Goal: Information Seeking & Learning: Learn about a topic

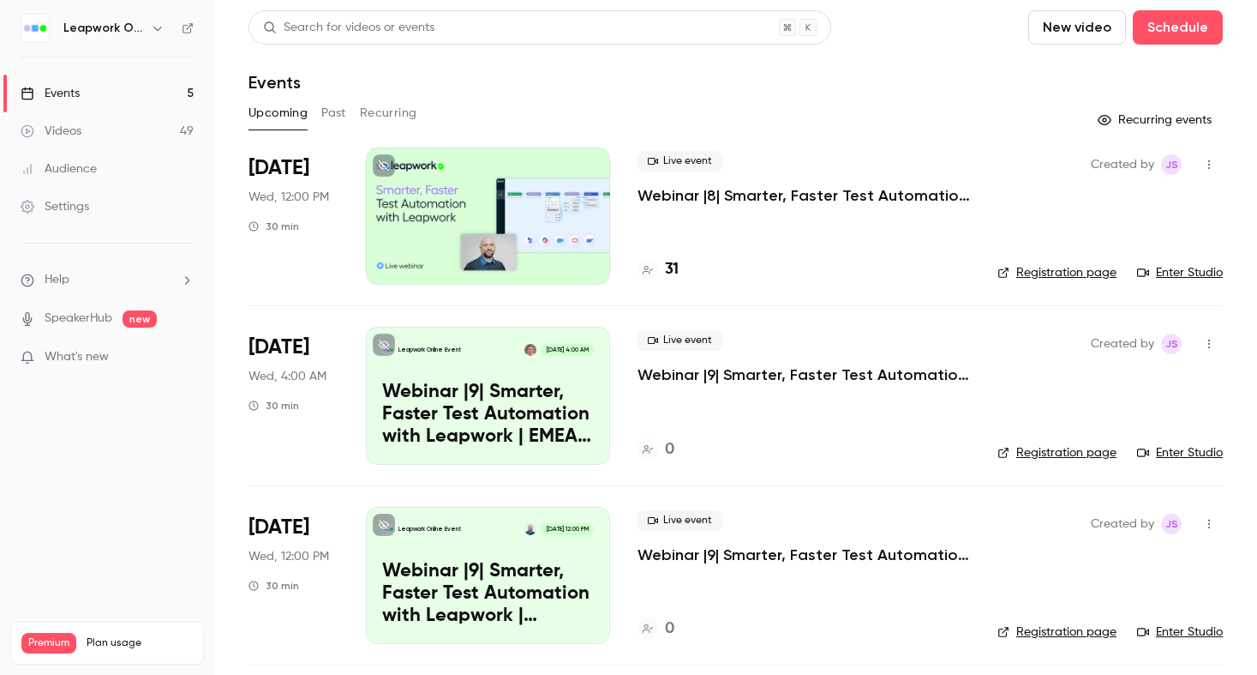
click at [152, 33] on icon "button" at bounding box center [158, 28] width 14 height 14
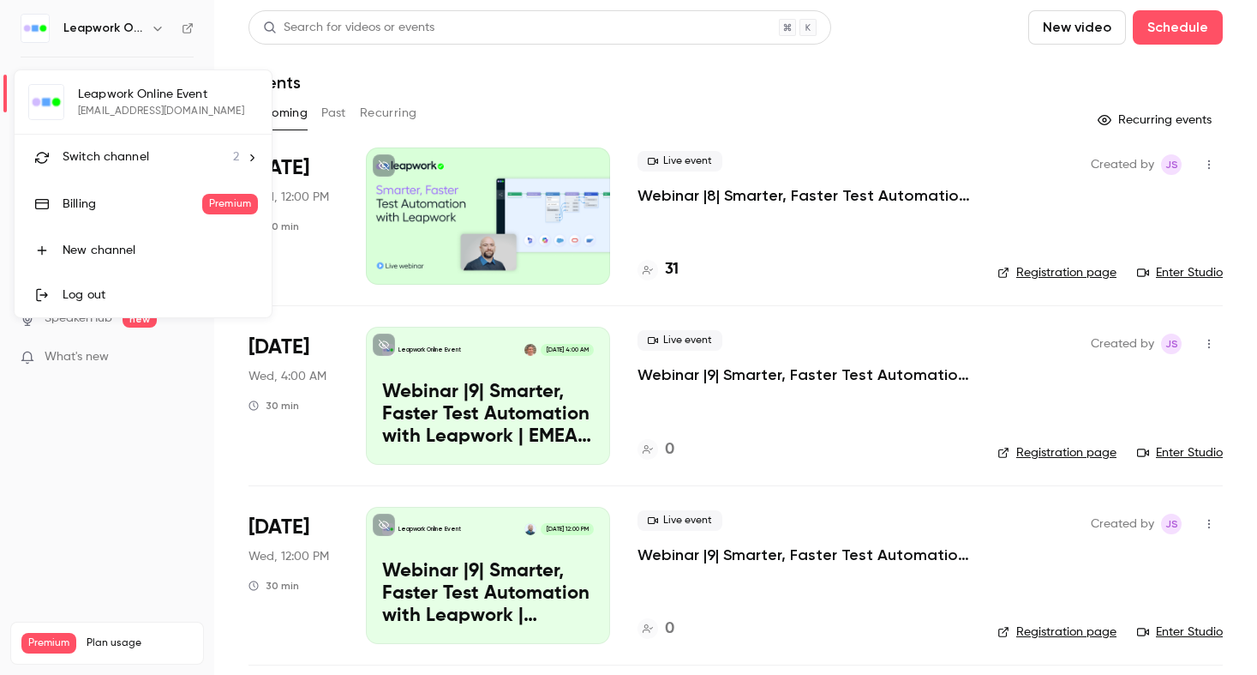
click at [762, 193] on div at bounding box center [628, 337] width 1257 height 675
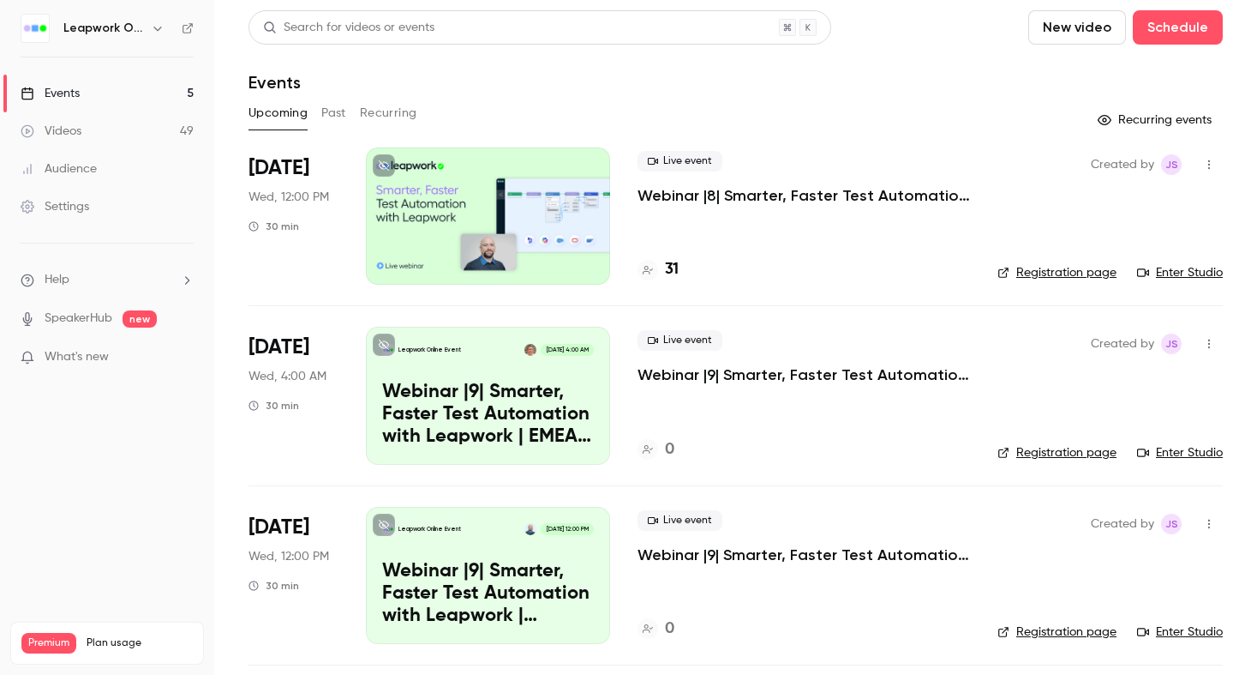
click at [791, 199] on p "Webinar |8| Smarter, Faster Test Automation with Leapwork | [GEOGRAPHIC_DATA] |…" at bounding box center [804, 195] width 333 height 21
click at [1195, 273] on link "Enter Studio" at bounding box center [1180, 272] width 86 height 17
click at [345, 111] on div "Upcoming Past Recurring" at bounding box center [736, 112] width 975 height 27
click at [327, 116] on button "Past" at bounding box center [333, 112] width 25 height 27
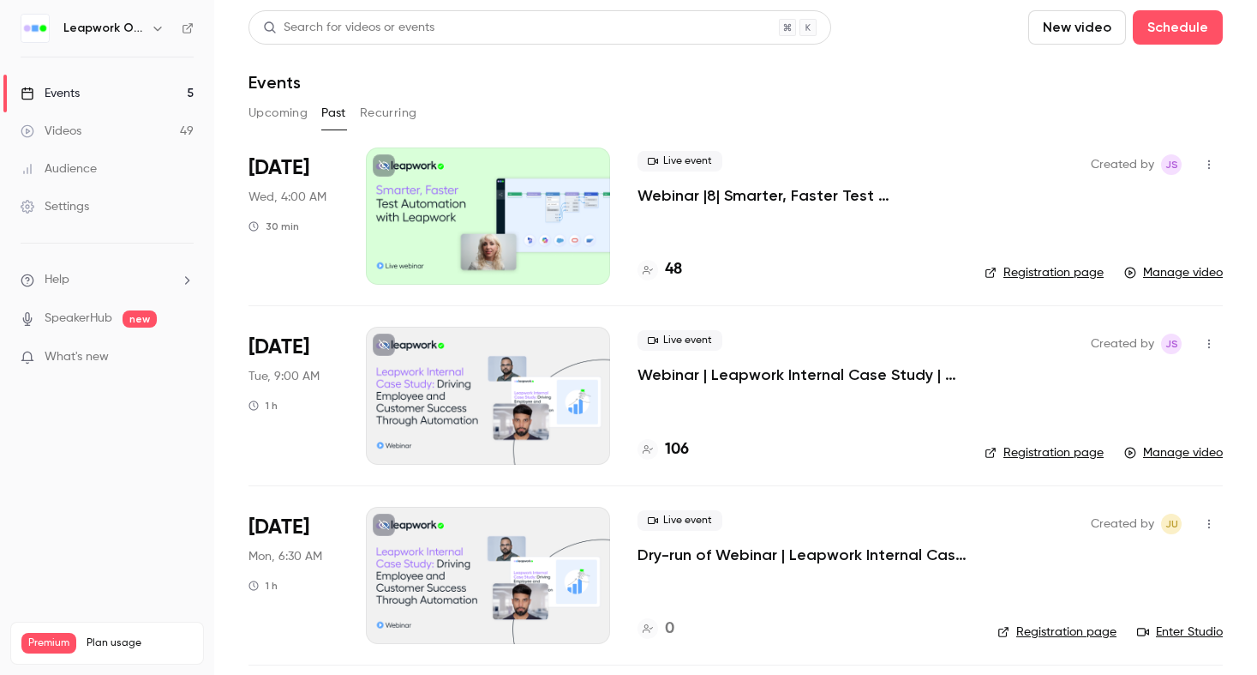
click at [743, 194] on p "Webinar |8| Smarter, Faster Test Automation with Leapwork | EMEA | Q3 2025" at bounding box center [798, 195] width 320 height 21
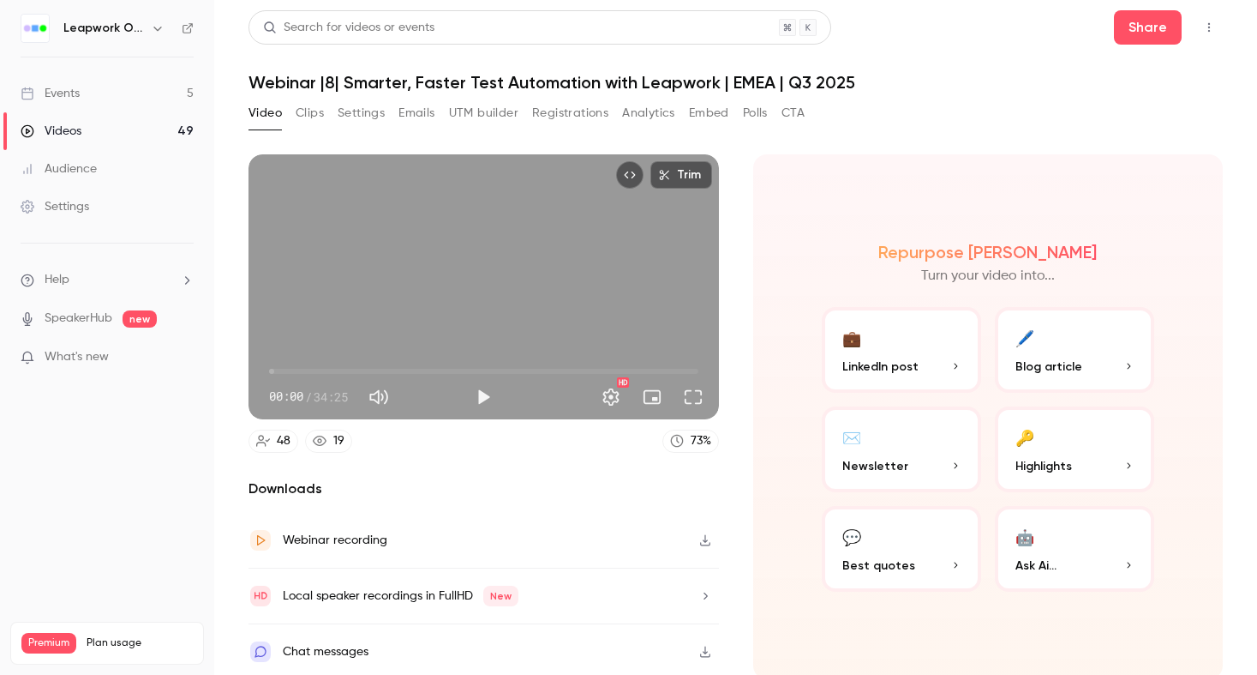
click at [753, 117] on button "Polls" at bounding box center [755, 112] width 25 height 27
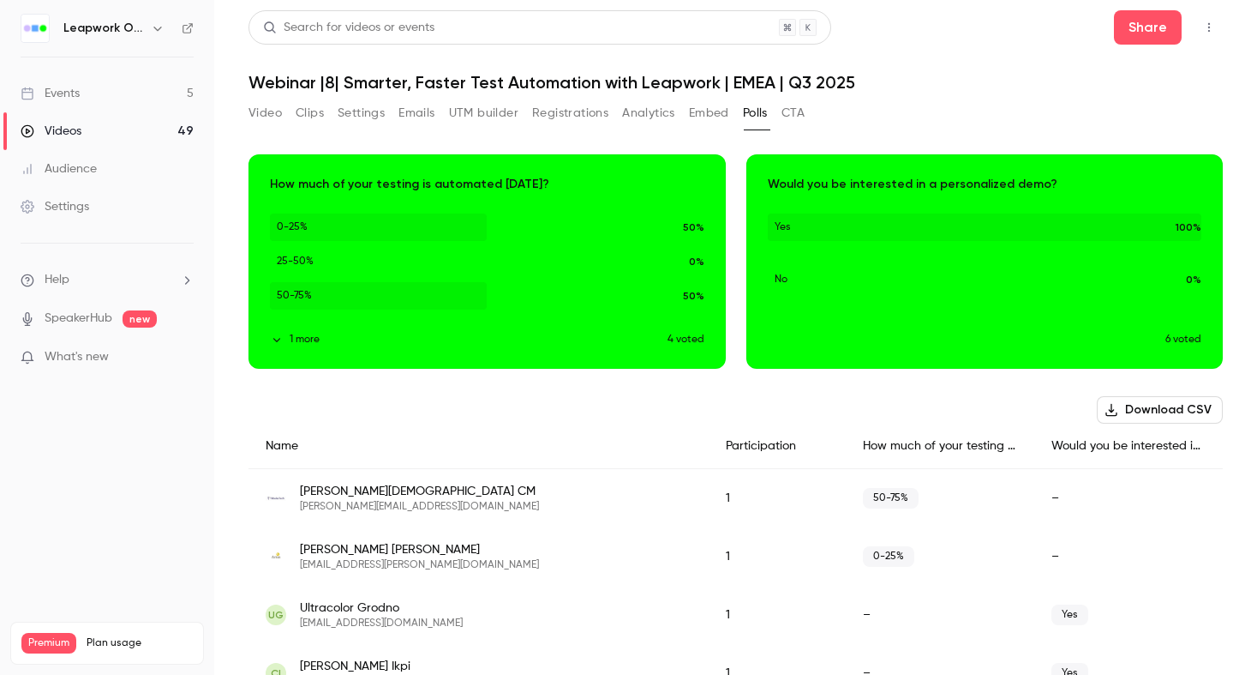
click at [290, 348] on div "Download image" at bounding box center [487, 261] width 476 height 213
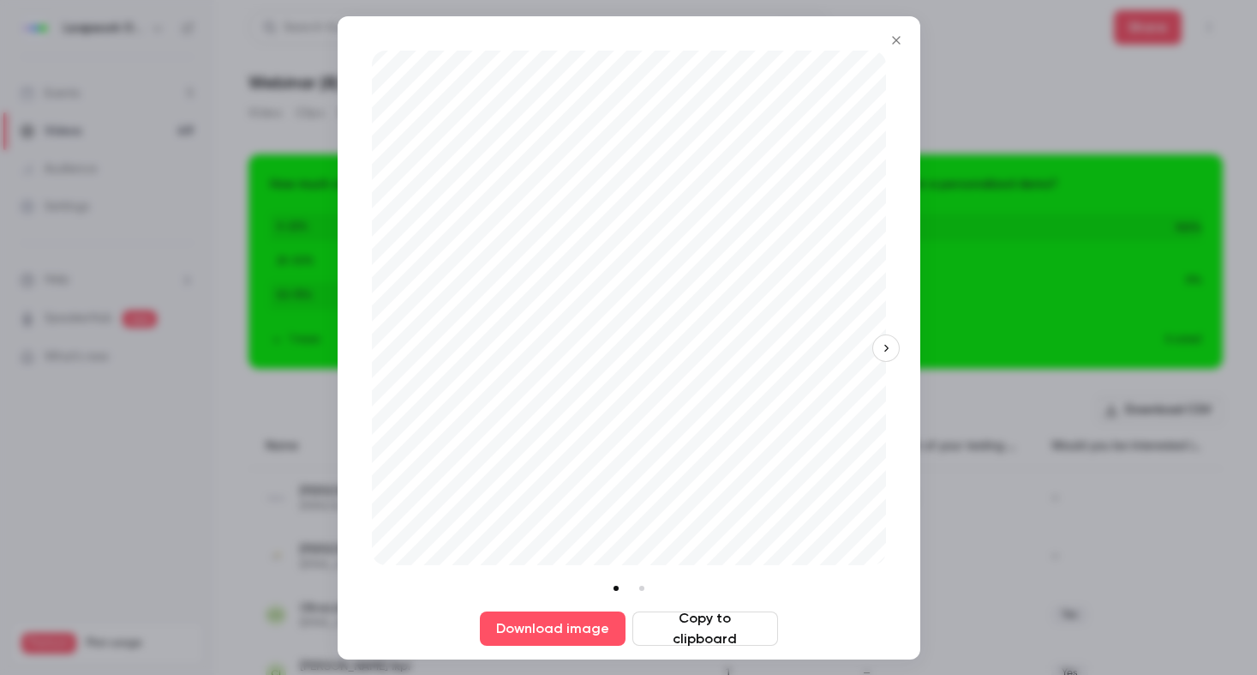
click at [909, 46] on button "Close" at bounding box center [896, 40] width 34 height 34
